Goal: Task Accomplishment & Management: Manage account settings

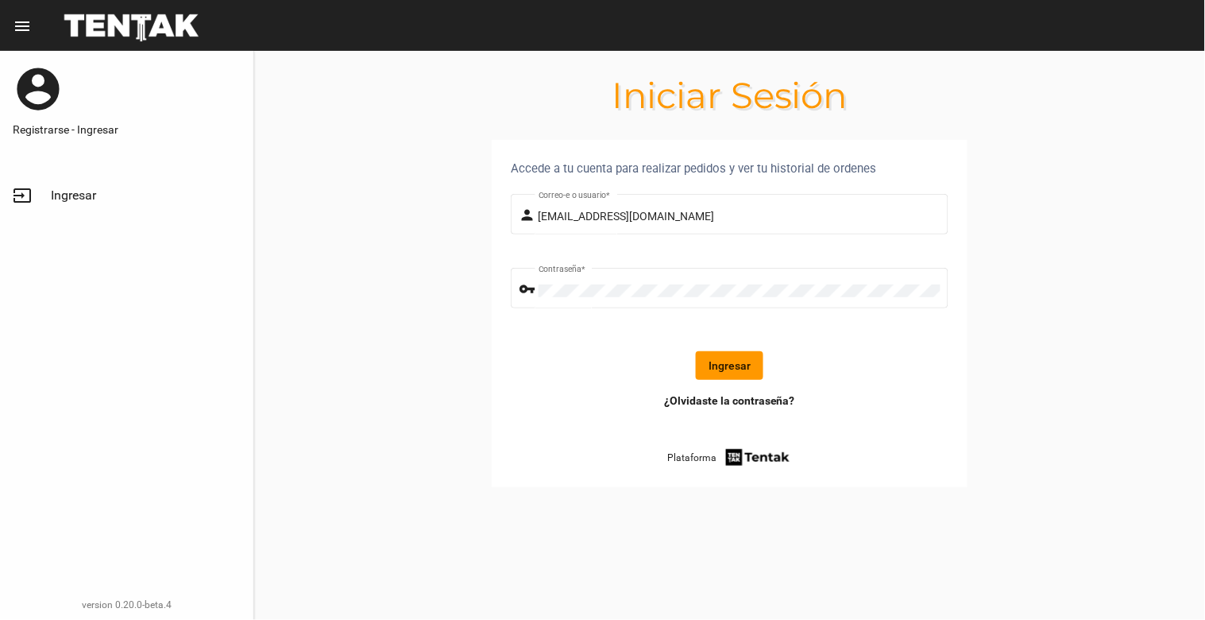
click at [734, 374] on button "Ingresar" at bounding box center [730, 365] width 68 height 29
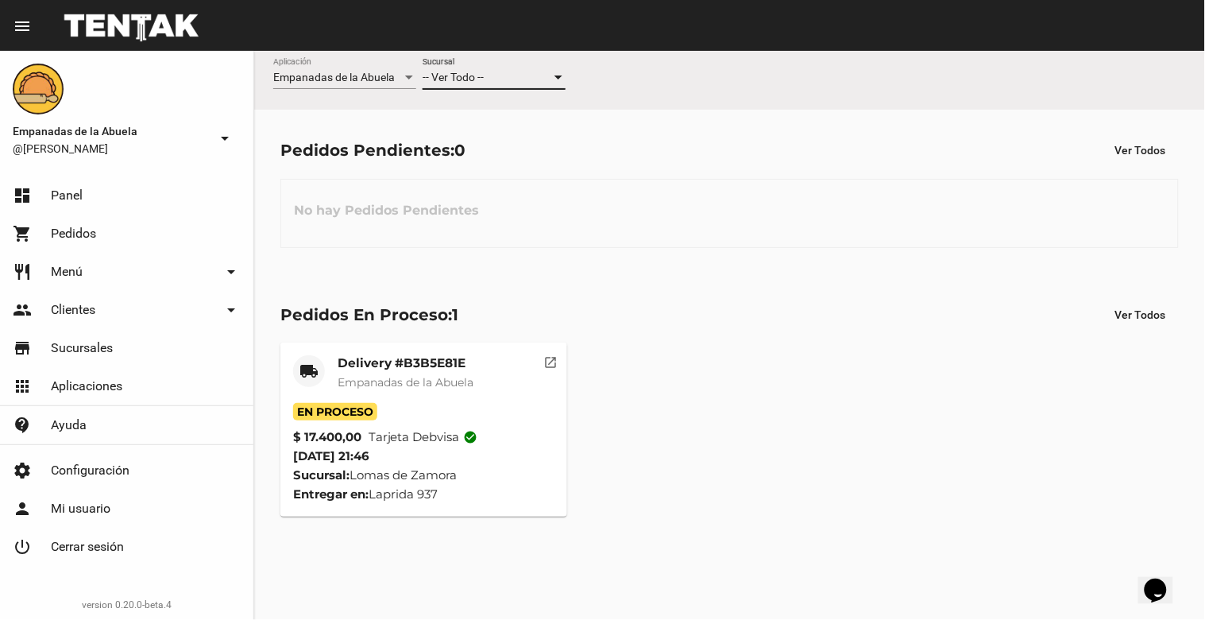
click at [501, 72] on div "-- Ver Todo --" at bounding box center [487, 78] width 129 height 13
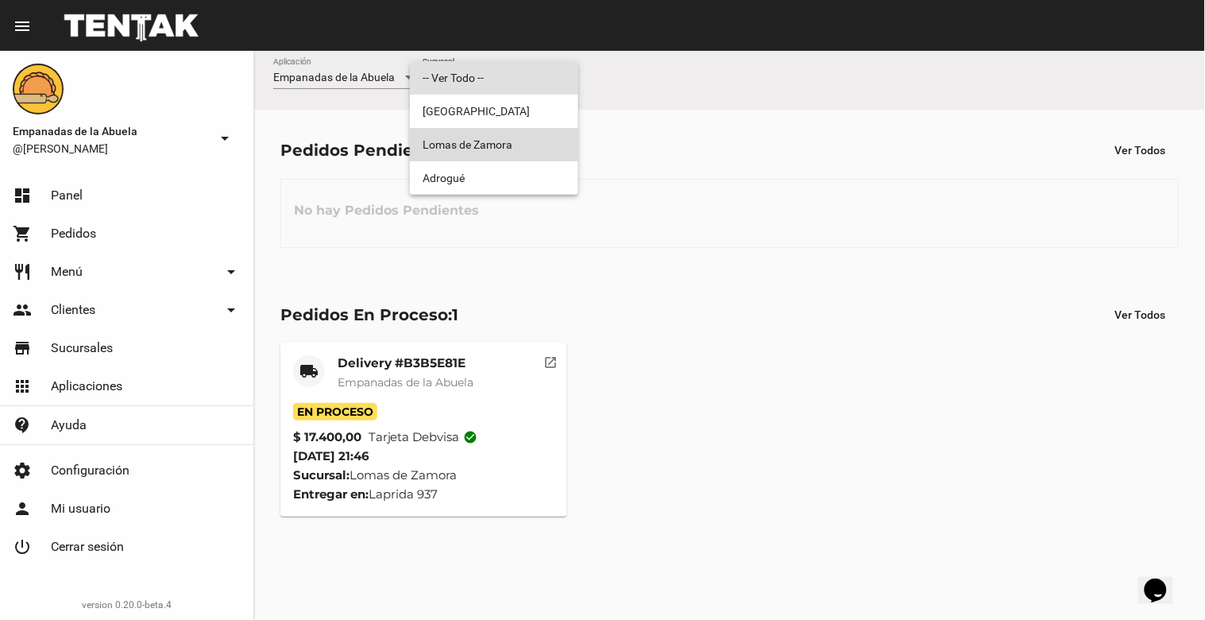
click at [509, 145] on span "Lomas de Zamora" at bounding box center [494, 144] width 143 height 33
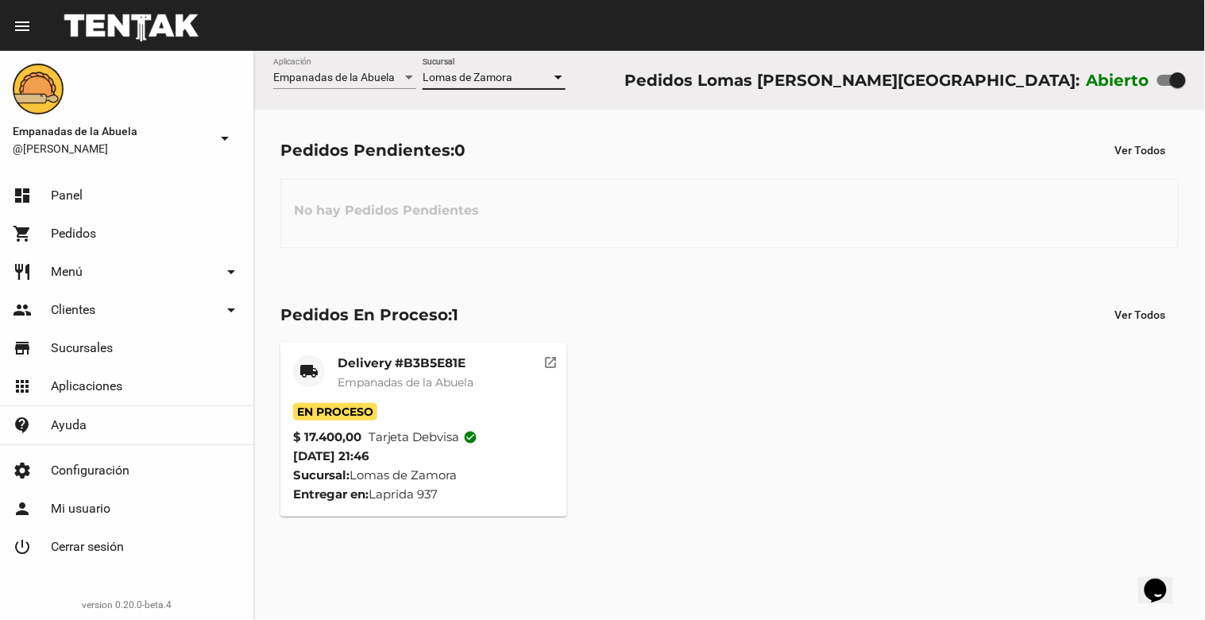
click at [1170, 83] on div at bounding box center [1178, 80] width 16 height 16
click at [1166, 86] on input "checkbox" at bounding box center [1165, 86] width 1 height 1
checkbox input "false"
click at [409, 369] on mat-card-title "Delivery #B3B5E81E" at bounding box center [406, 363] width 136 height 16
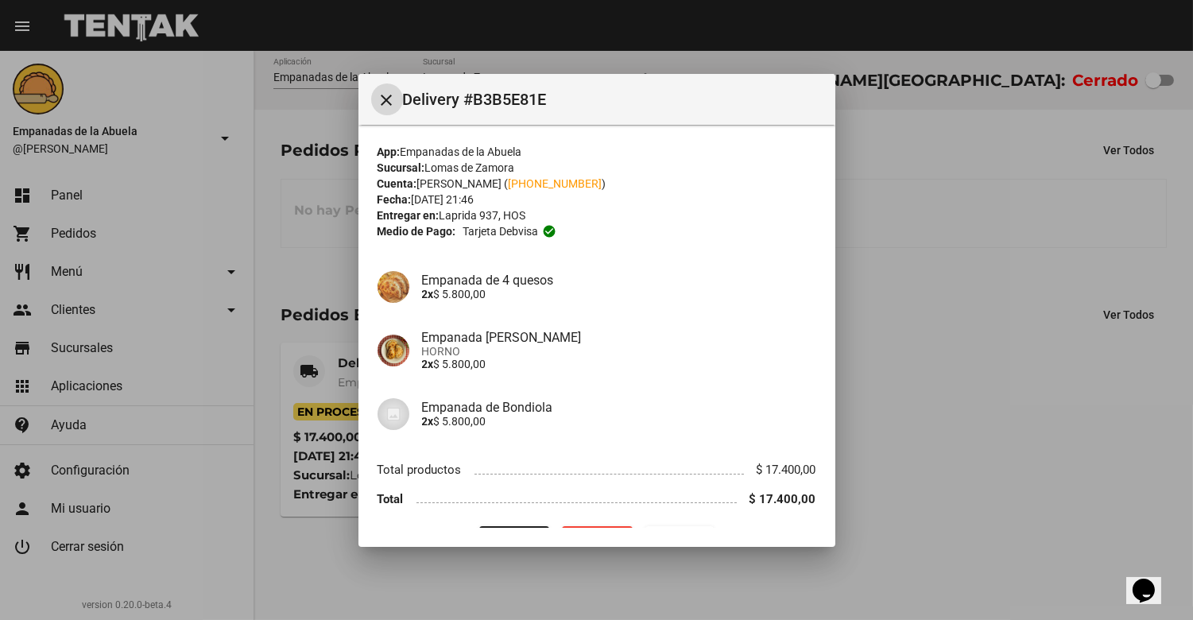
scroll to position [41, 0]
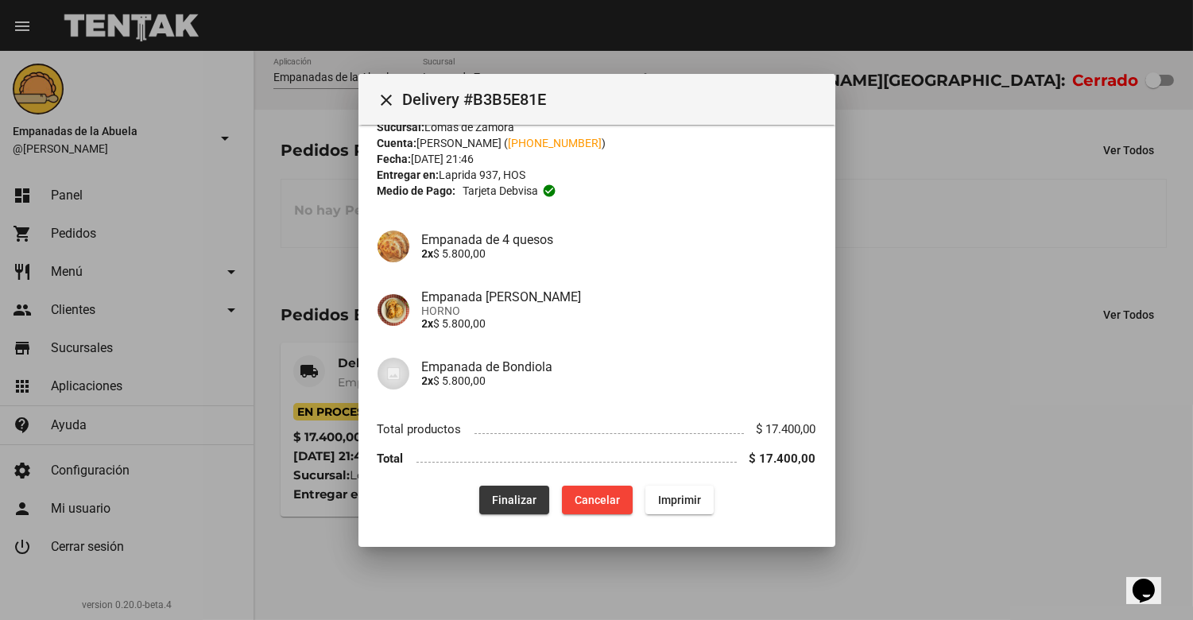
click at [514, 493] on span "Finalizar" at bounding box center [514, 499] width 44 height 13
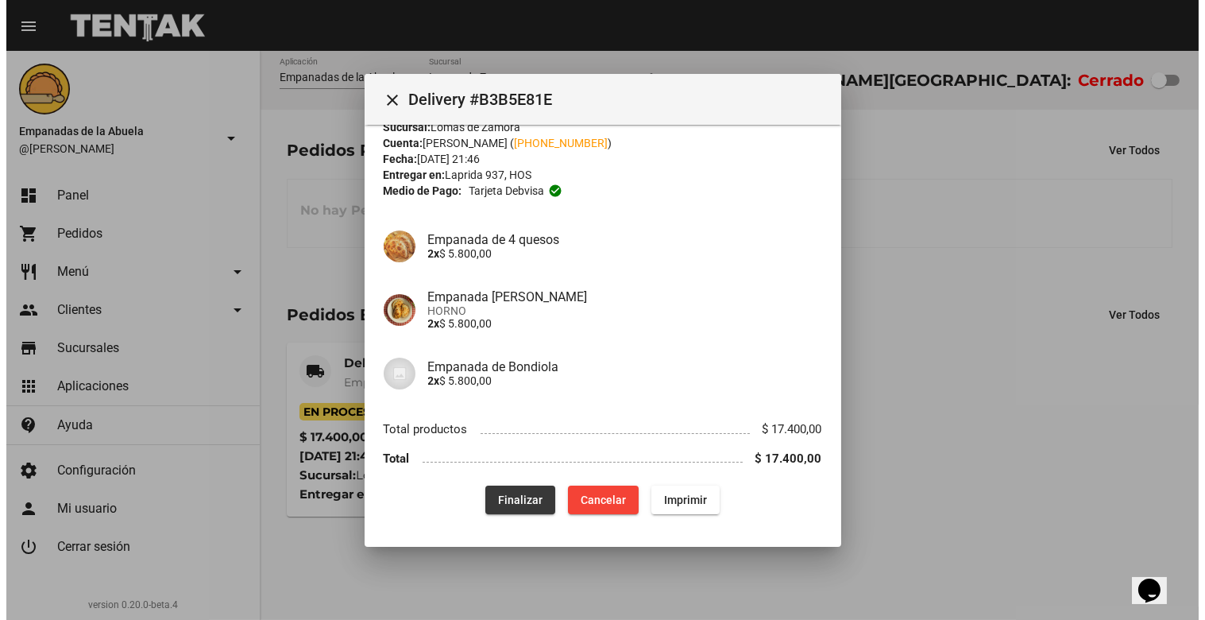
scroll to position [0, 0]
